Goal: Task Accomplishment & Management: Use online tool/utility

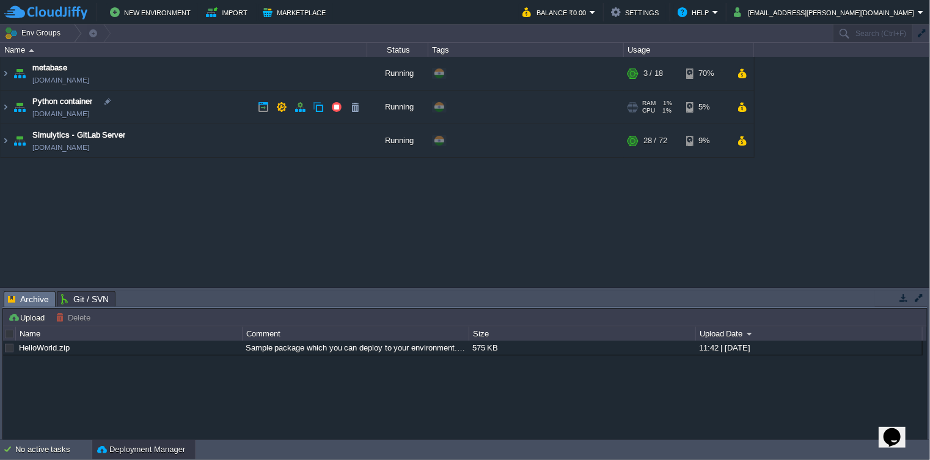
click at [92, 102] on span "Python container" at bounding box center [62, 101] width 60 height 12
click at [85, 66] on td "metabase [DOMAIN_NAME]" at bounding box center [184, 74] width 367 height 34
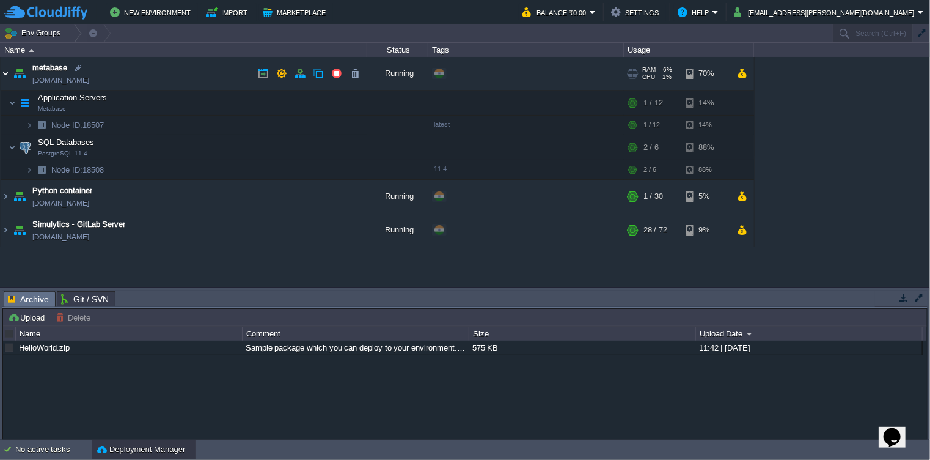
click at [5, 72] on img at bounding box center [6, 73] width 10 height 33
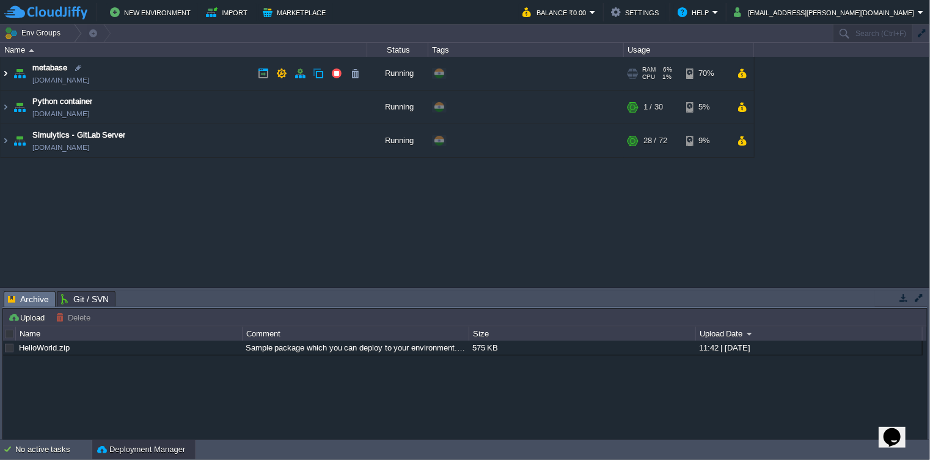
click at [5, 72] on img at bounding box center [6, 73] width 10 height 33
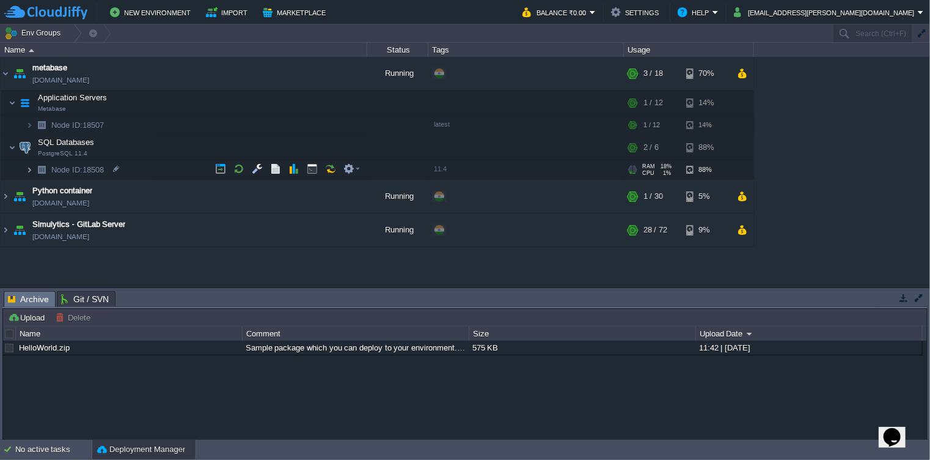
click at [31, 166] on img at bounding box center [29, 169] width 7 height 19
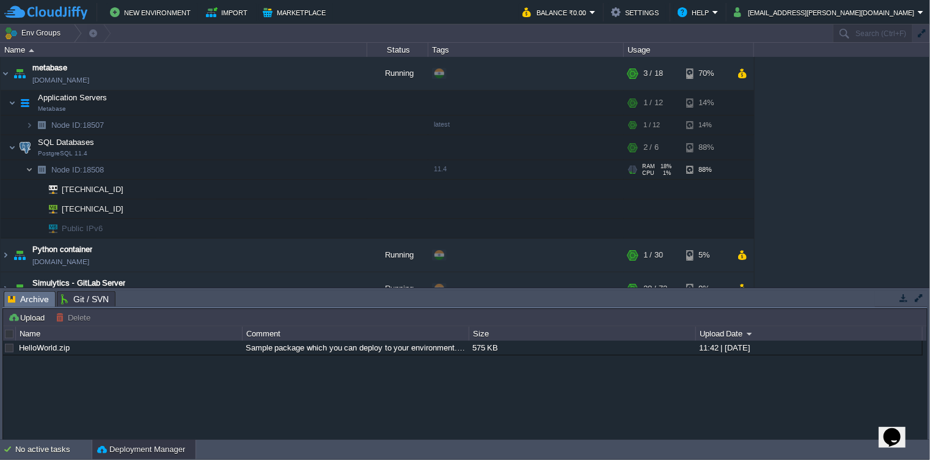
click at [31, 166] on img at bounding box center [29, 169] width 7 height 19
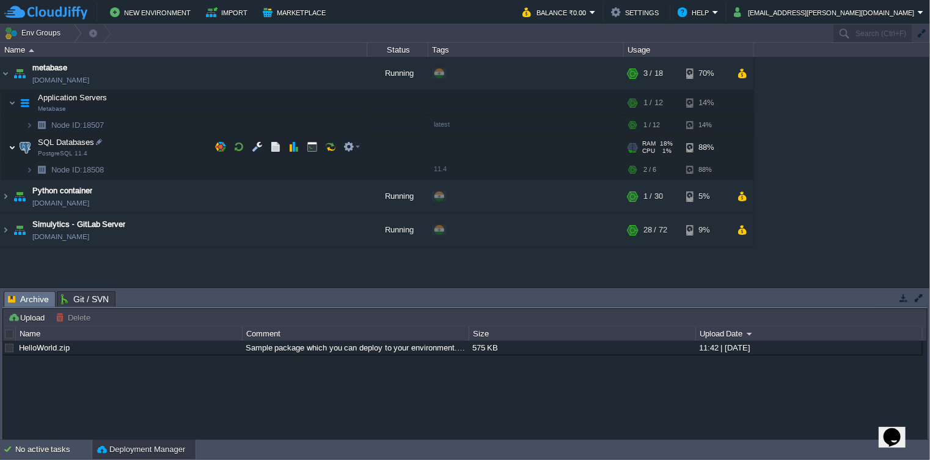
click at [13, 144] on img at bounding box center [12, 147] width 7 height 24
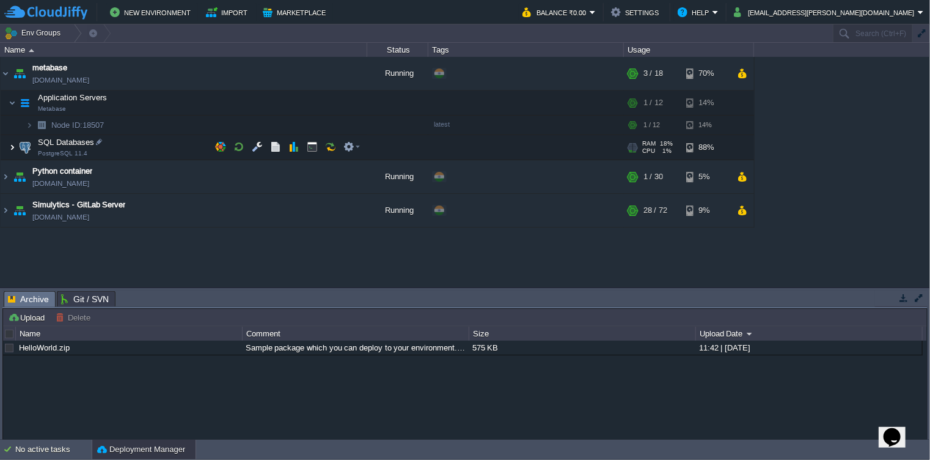
click at [13, 144] on img at bounding box center [12, 147] width 7 height 24
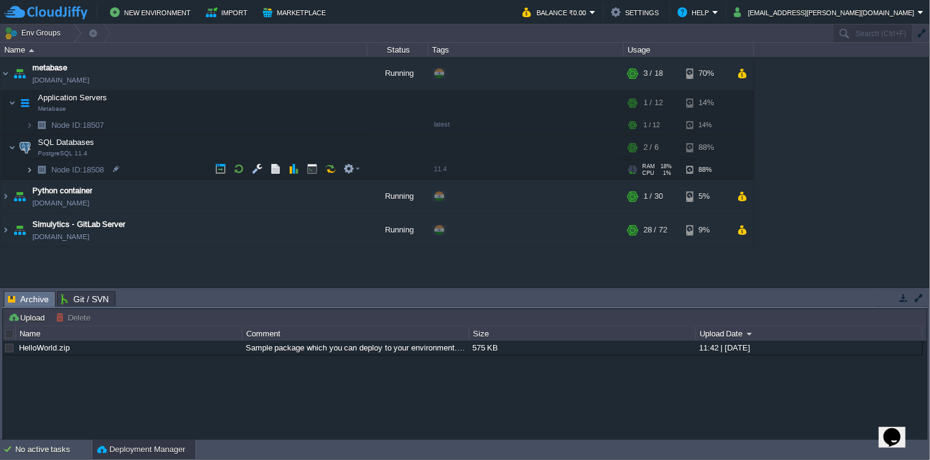
click at [28, 168] on img at bounding box center [29, 169] width 7 height 19
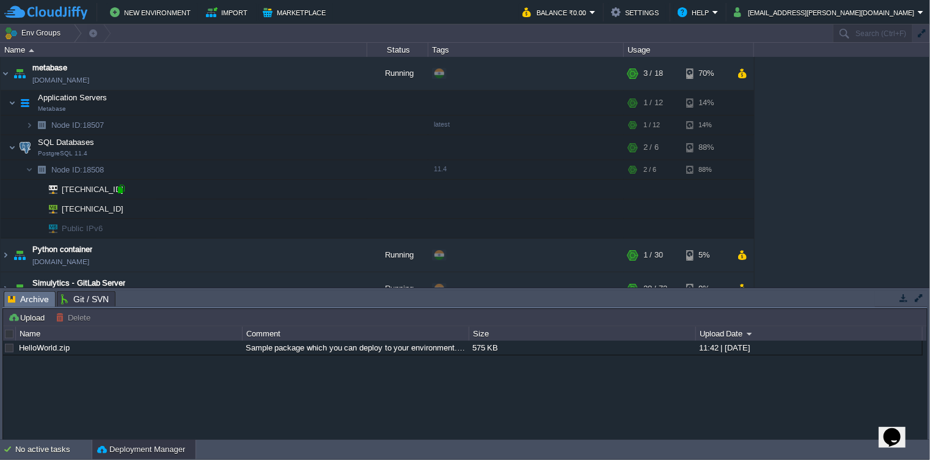
click at [122, 188] on div at bounding box center [121, 188] width 11 height 11
click at [358, 168] on em at bounding box center [352, 168] width 17 height 11
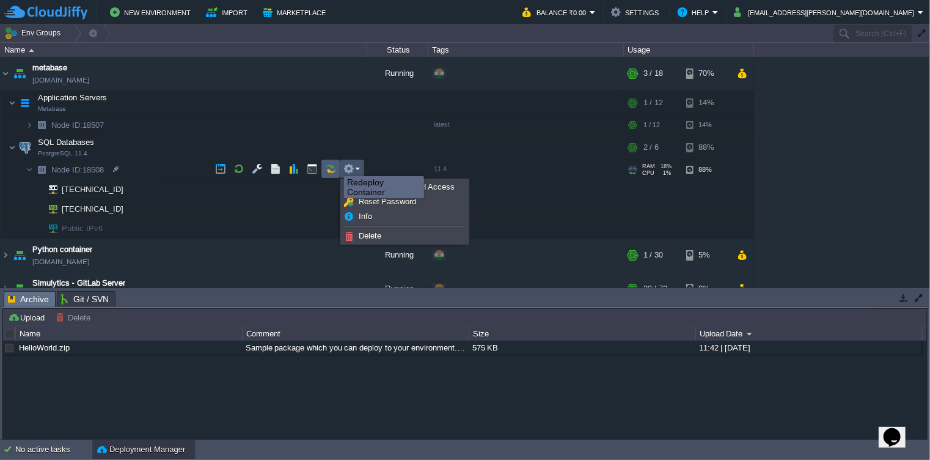
click at [335, 167] on button "button" at bounding box center [330, 168] width 11 height 11
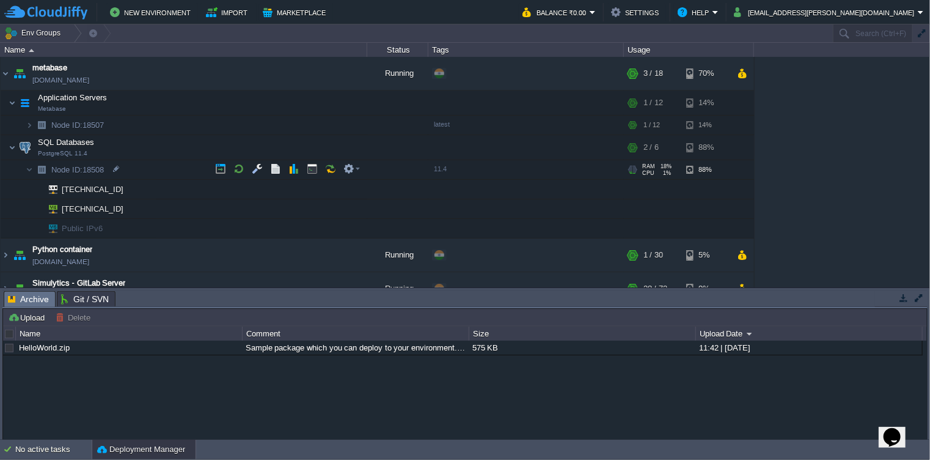
click at [335, 167] on button "button" at bounding box center [330, 168] width 11 height 11
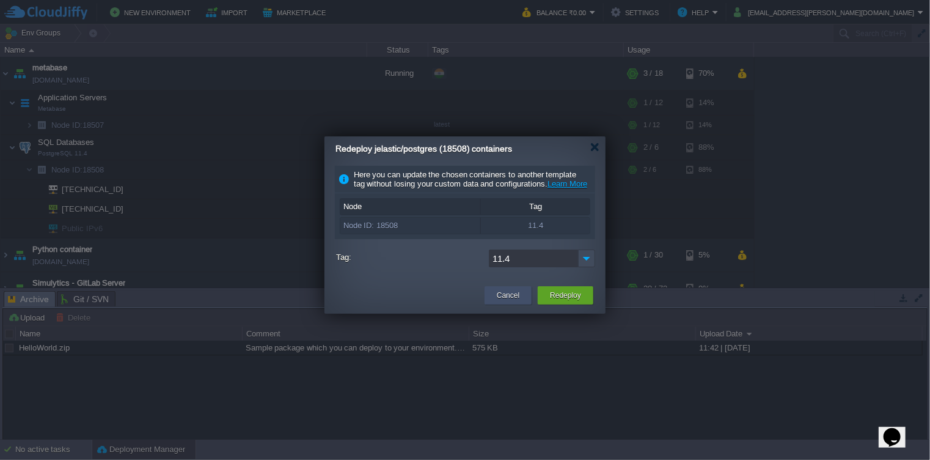
click at [514, 301] on button "Cancel" at bounding box center [508, 295] width 23 height 12
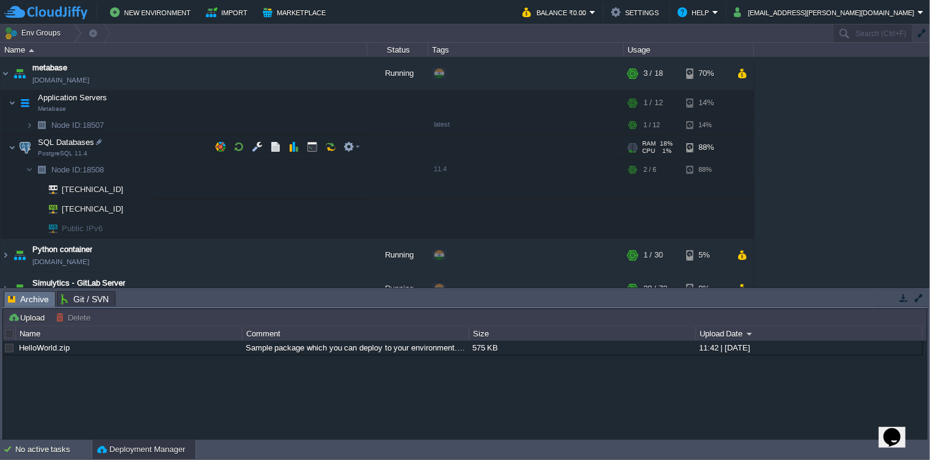
click at [17, 147] on img at bounding box center [25, 147] width 17 height 24
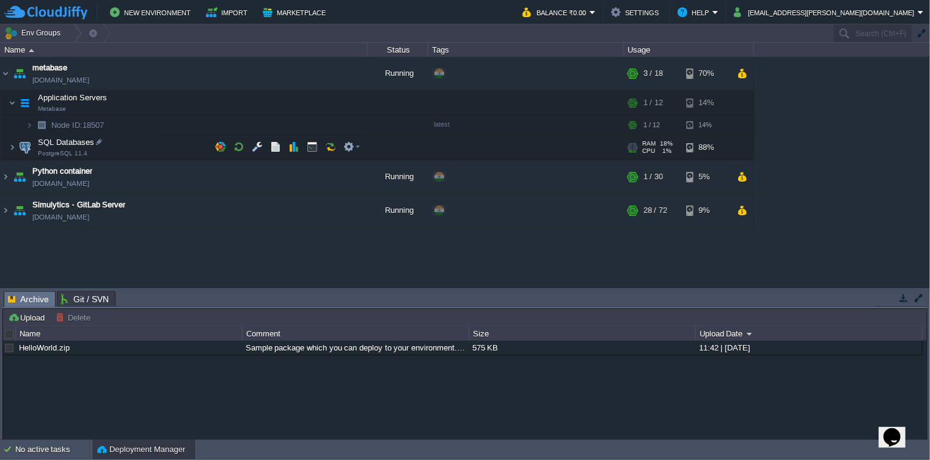
click at [17, 146] on img at bounding box center [25, 147] width 17 height 24
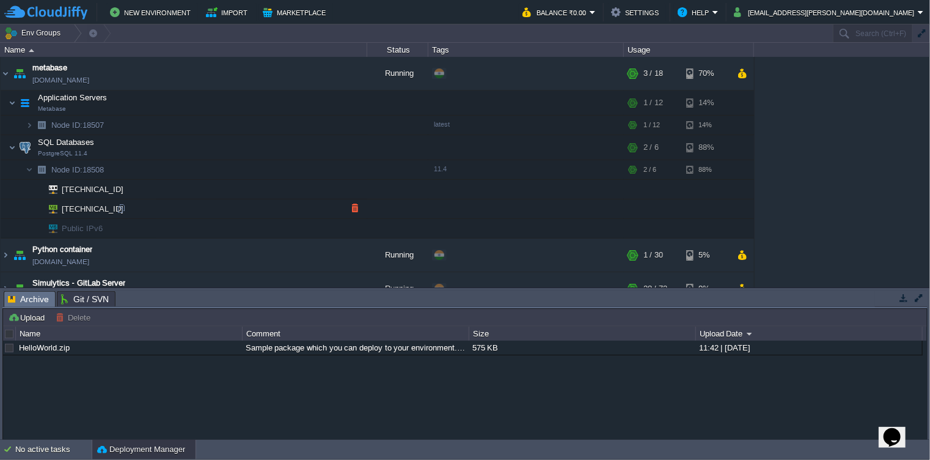
click at [71, 205] on span "[TECHNICAL_ID]" at bounding box center [93, 208] width 65 height 19
click at [241, 146] on button "button" at bounding box center [239, 146] width 11 height 11
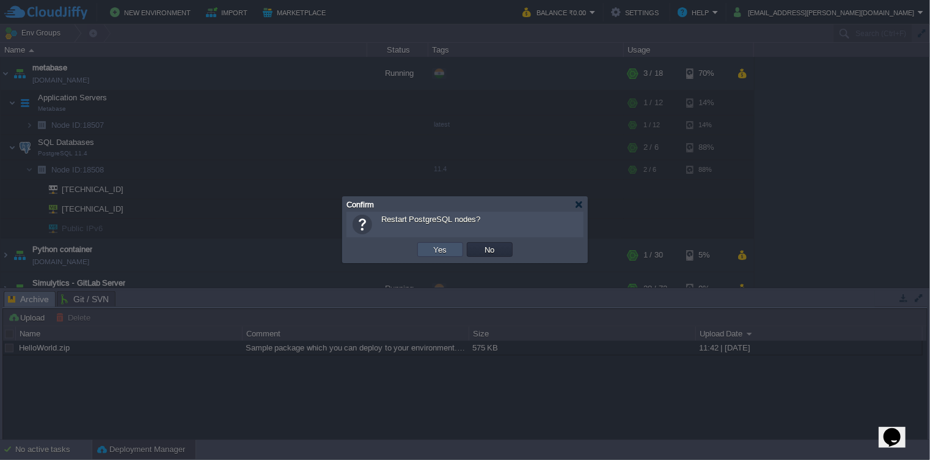
click at [445, 248] on button "Yes" at bounding box center [440, 249] width 21 height 11
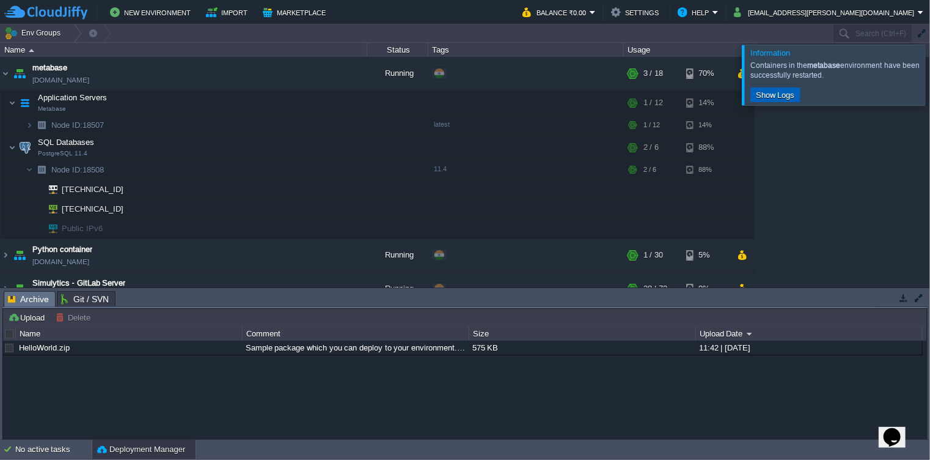
click at [787, 90] on button "Show Logs" at bounding box center [776, 94] width 46 height 11
